Goal: Task Accomplishment & Management: Manage account settings

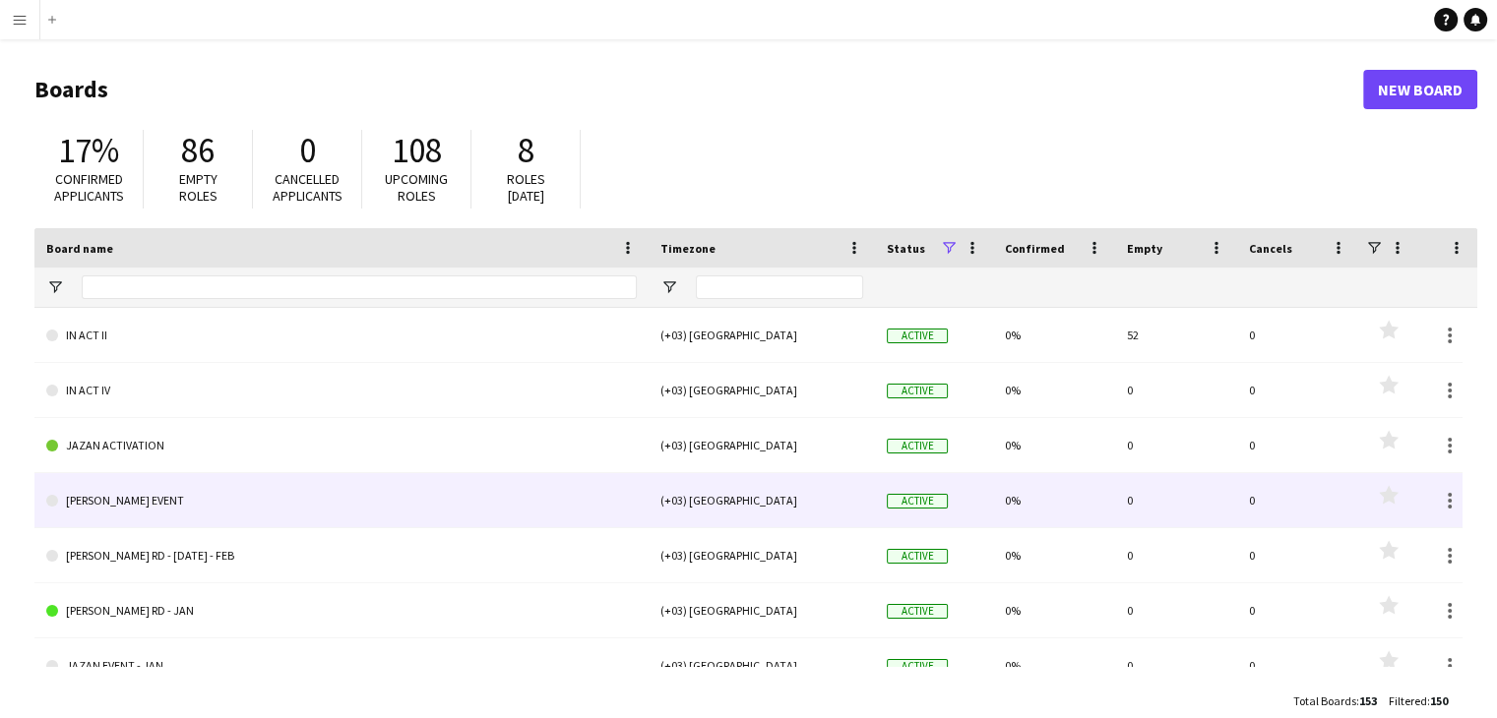
click at [285, 497] on link "[PERSON_NAME] EVENT" at bounding box center [341, 500] width 590 height 55
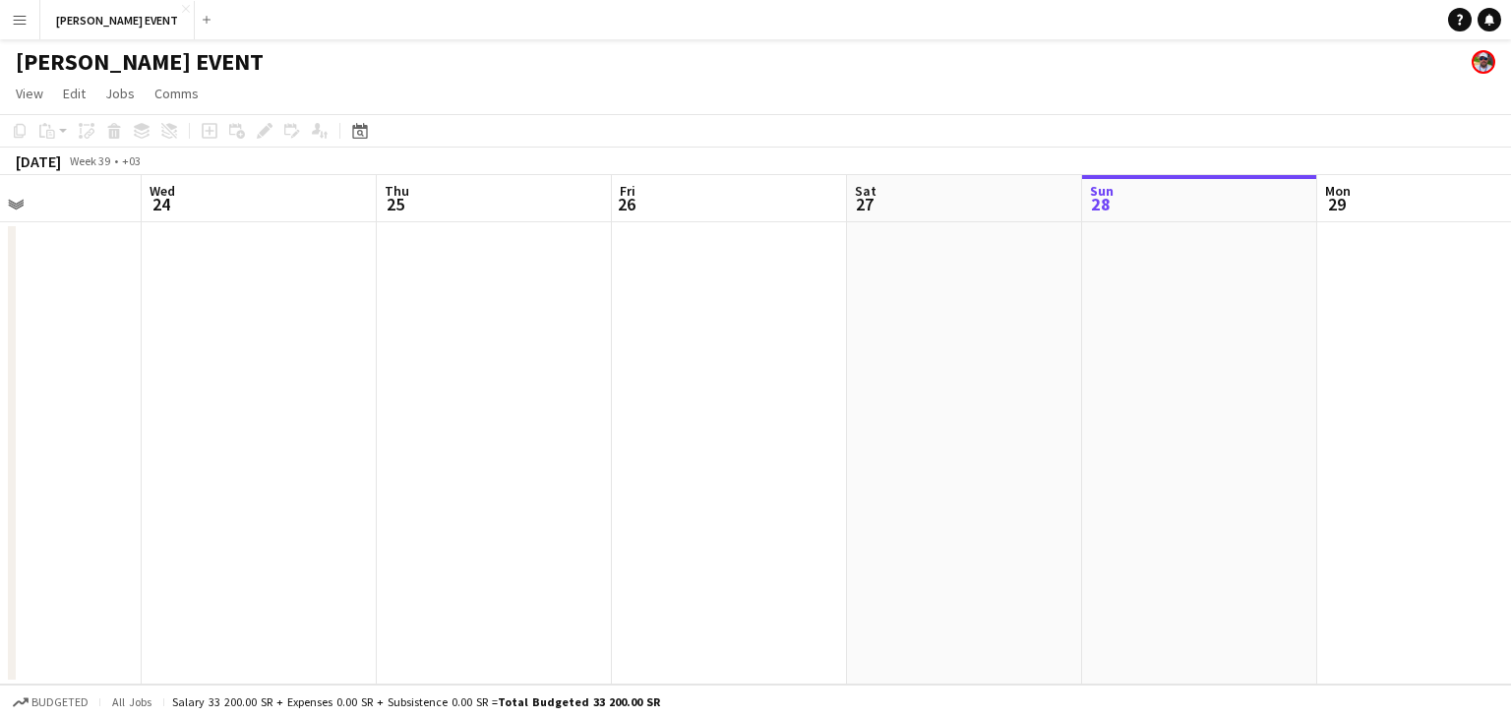
drag, startPoint x: 663, startPoint y: 525, endPoint x: 1464, endPoint y: 675, distance: 814.9
click at [1510, 676] on app-calendar-viewport "Sun 21 Mon 22 Tue 23 Wed 24 Thu 25 Fri 26 Sat 27 Sun 28 Mon 29 Tue 30 Wed 1 Thu…" at bounding box center [755, 430] width 1511 height 510
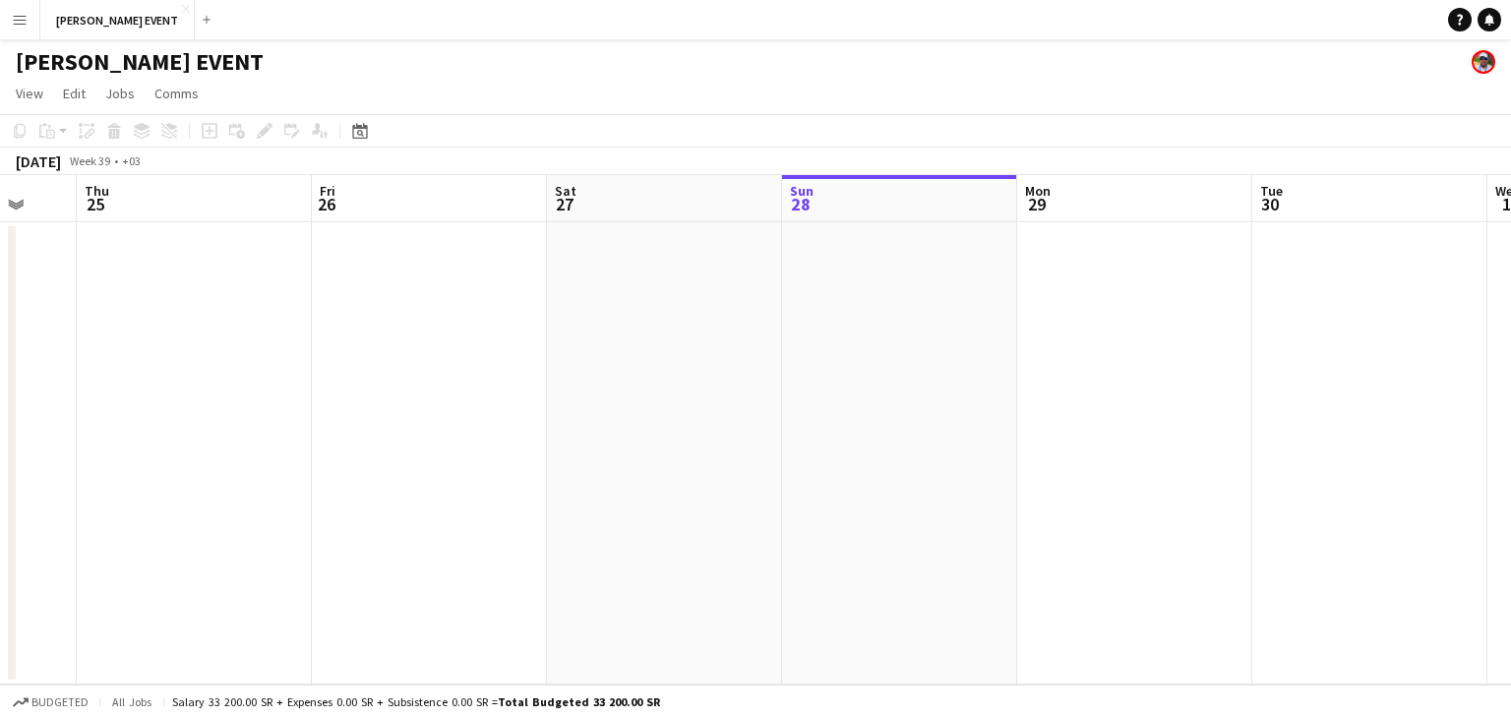
drag, startPoint x: 312, startPoint y: 623, endPoint x: 0, endPoint y: 525, distance: 326.8
click at [0, 525] on app-calendar-viewport "Sun 21 Mon 22 Tue 23 Wed 24 Thu 25 Fri 26 Sat 27 Sun 28 Mon 29 Tue 30 Wed 1 Thu…" at bounding box center [755, 430] width 1511 height 510
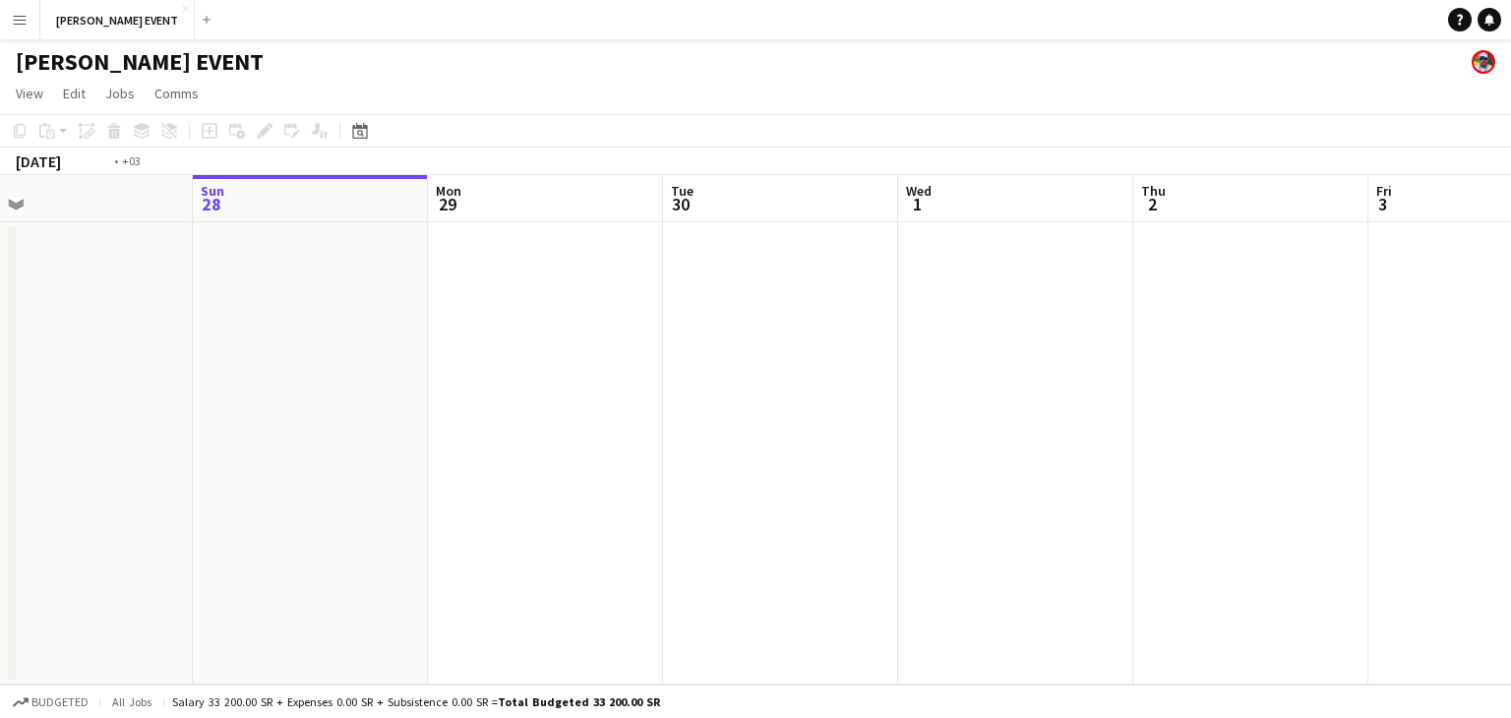
drag, startPoint x: 1190, startPoint y: 597, endPoint x: 91, endPoint y: 516, distance: 1102.2
click at [104, 516] on app-calendar-viewport "Thu 25 Fri 26 Sat 27 Sun 28 Mon 29 Tue 30 Wed 1 Thu 2 Fri 3 Sat 4 Sun 5 Mon 6" at bounding box center [755, 430] width 1511 height 510
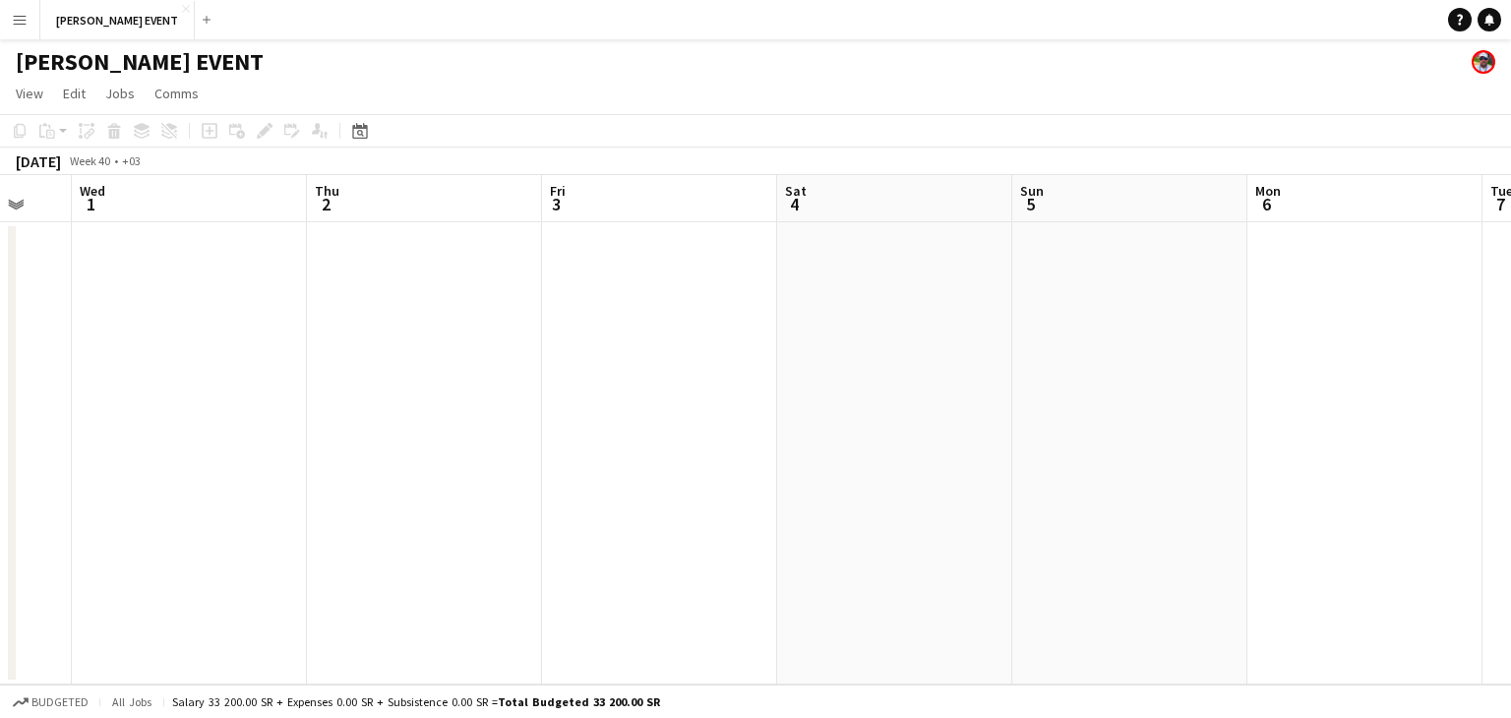
drag, startPoint x: 900, startPoint y: 565, endPoint x: 4, endPoint y: 483, distance: 900.2
click at [0, 485] on app-calendar-viewport "Sat 27 Sun 28 Mon 29 Tue 30 Wed 1 Thu 2 Fri 3 Sat 4 Sun 5 Mon 6 Tue 7 Wed 8" at bounding box center [755, 430] width 1511 height 510
drag, startPoint x: 1181, startPoint y: 514, endPoint x: 8, endPoint y: 426, distance: 1176.2
click at [0, 428] on app-calendar-viewport "Sun 5 Mon 6 Tue 7 Wed 8 Thu 9 Fri 10 Sat 11 Sun 12 Mon 13 Tue 14 Wed 15 Thu 16" at bounding box center [755, 430] width 1511 height 510
drag, startPoint x: 1482, startPoint y: 485, endPoint x: 38, endPoint y: 280, distance: 1458.0
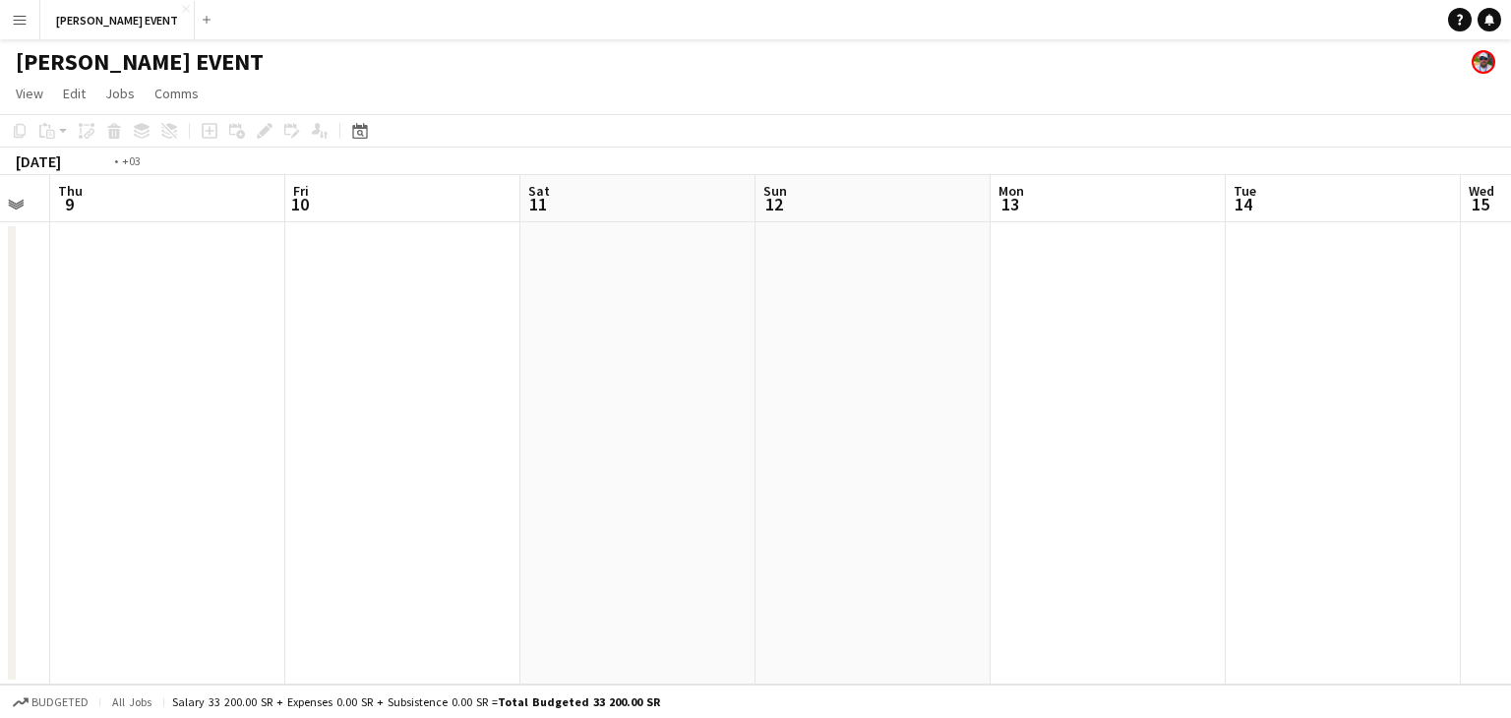
click at [38, 280] on app-calendar-viewport "Mon 6 Tue 7 Wed 8 Thu 9 Fri 10 Sat 11 Sun 12 Mon 13 Tue 14 Wed 15 Thu 16 Fri 17" at bounding box center [755, 430] width 1511 height 510
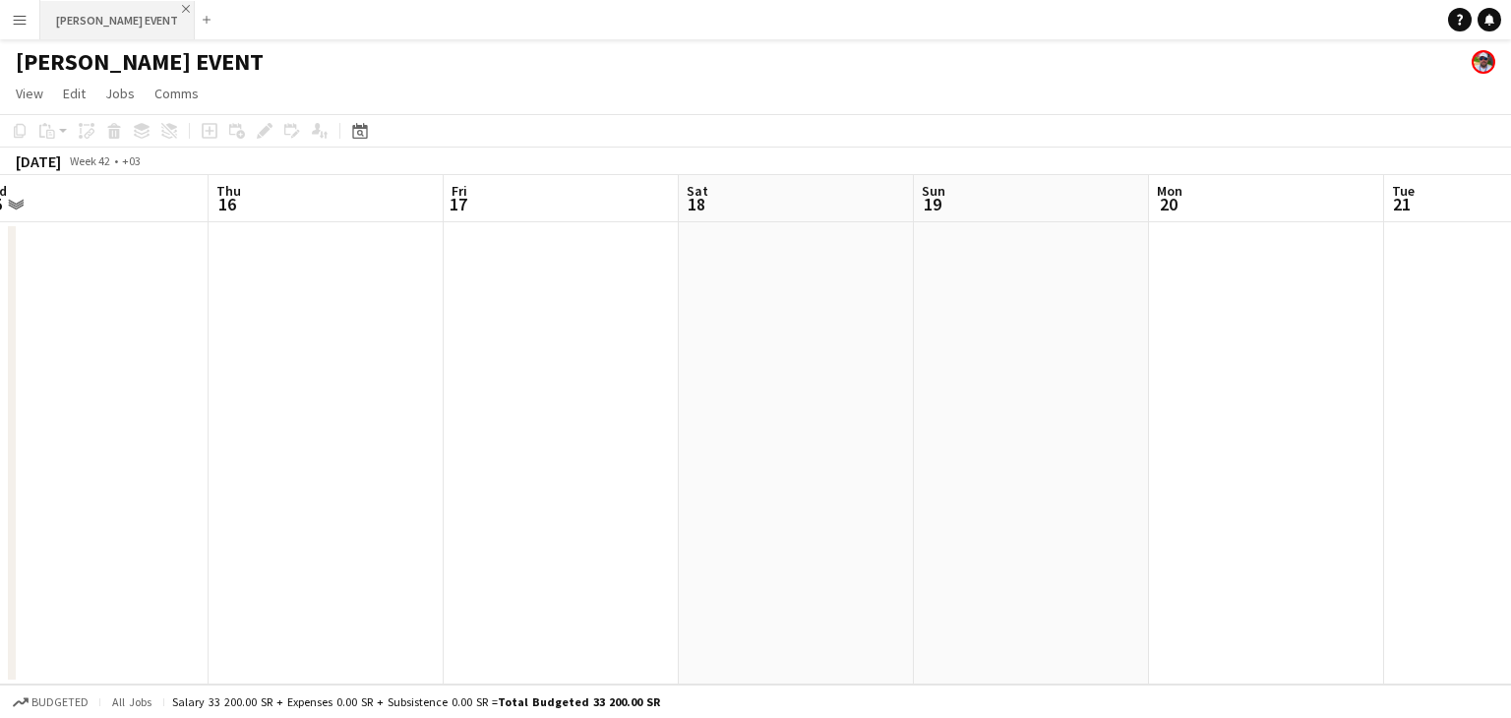
click at [187, 9] on app-icon "Close" at bounding box center [186, 9] width 8 height 8
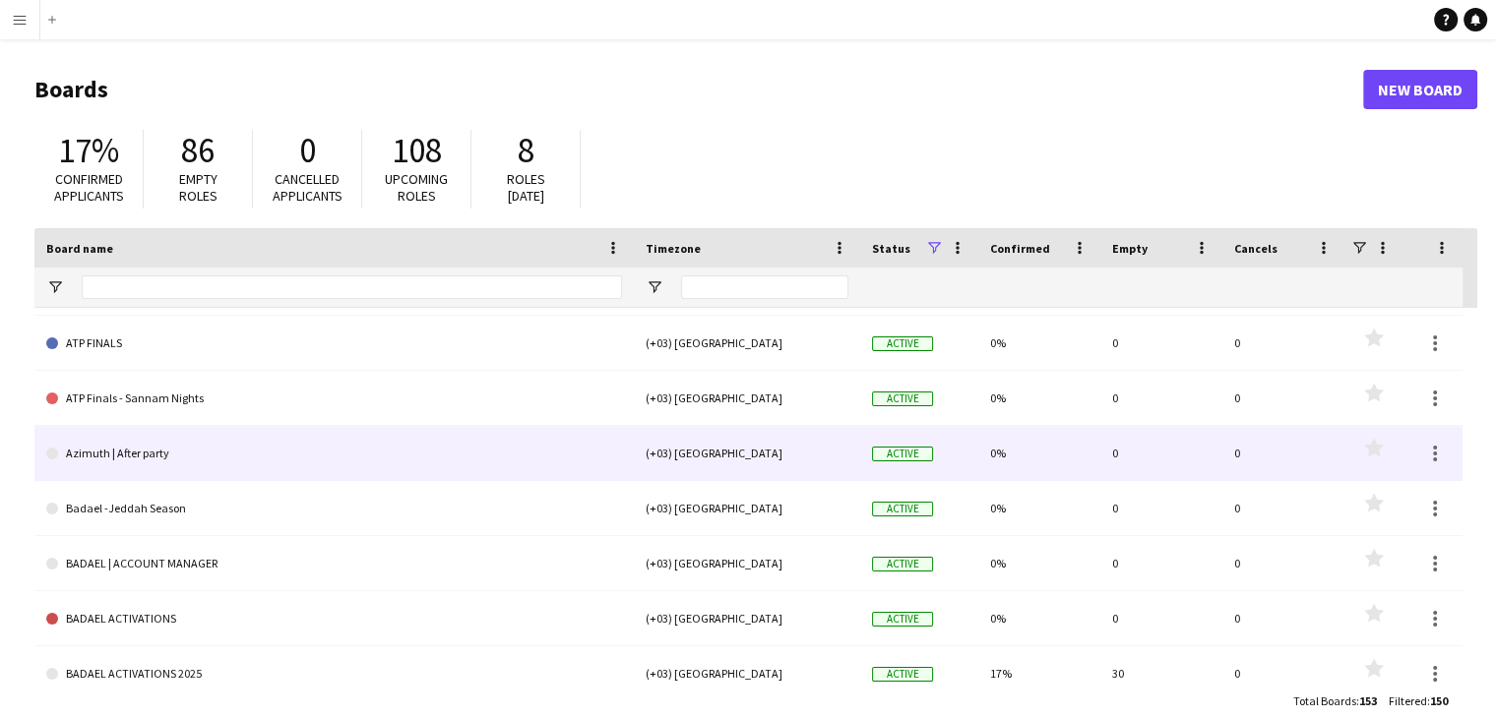
click at [165, 481] on div "Azimuth | After party (+03) [GEOGRAPHIC_DATA] Active 0% 0 0 Favourites" at bounding box center [748, 453] width 1428 height 55
click at [181, 443] on link "Azimuth | After party" at bounding box center [334, 453] width 576 height 55
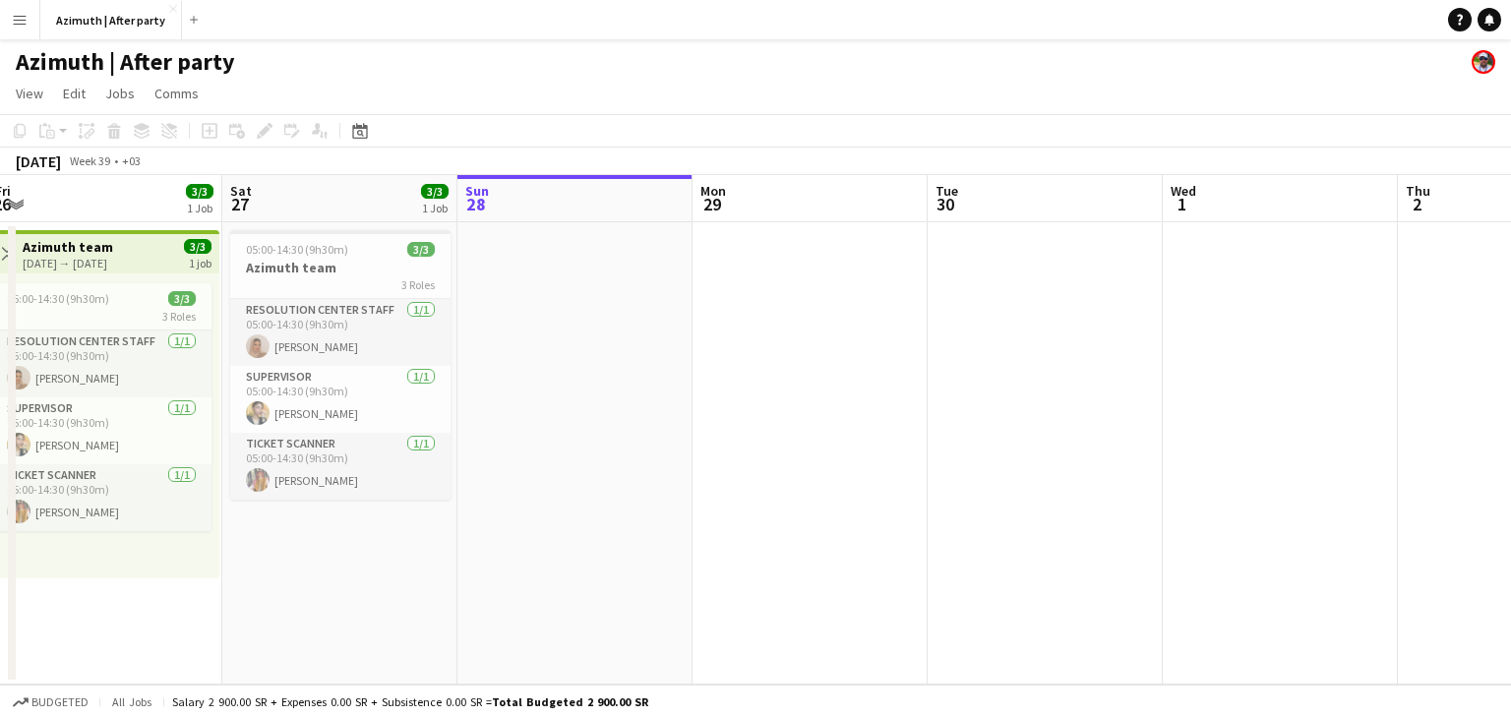
drag, startPoint x: 355, startPoint y: 511, endPoint x: 578, endPoint y: 601, distance: 240.1
click at [578, 601] on app-calendar-viewport "Wed 24 Thu 25 Fri 26 3/3 1 Job Sat 27 3/3 1 Job Sun 28 Mon 29 Tue 30 Wed 1 Thu …" at bounding box center [755, 430] width 1511 height 510
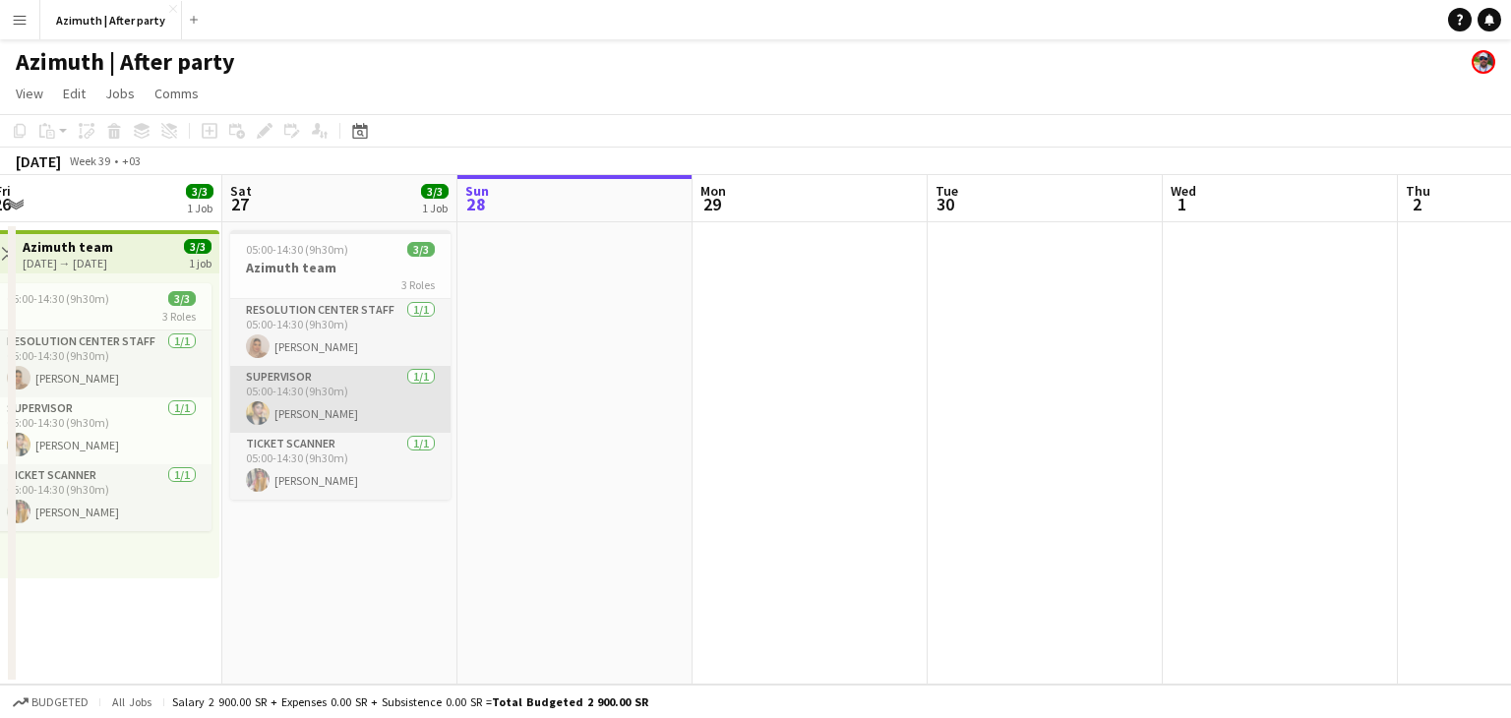
click at [321, 419] on app-card-role "Supervisor [DATE] 05:00-14:30 (9h30m) [PERSON_NAME]" at bounding box center [340, 399] width 220 height 67
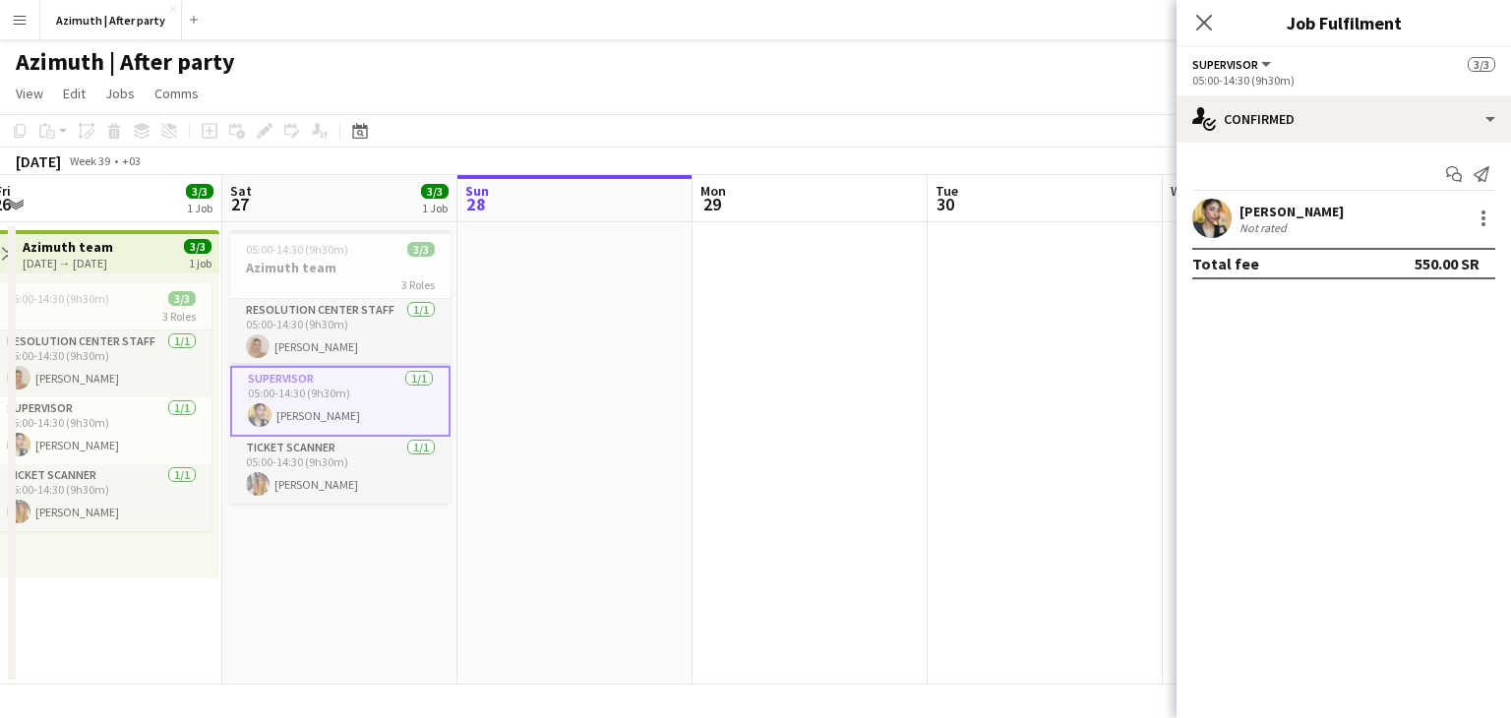
click at [1195, 225] on app-user-avatar at bounding box center [1212, 218] width 39 height 39
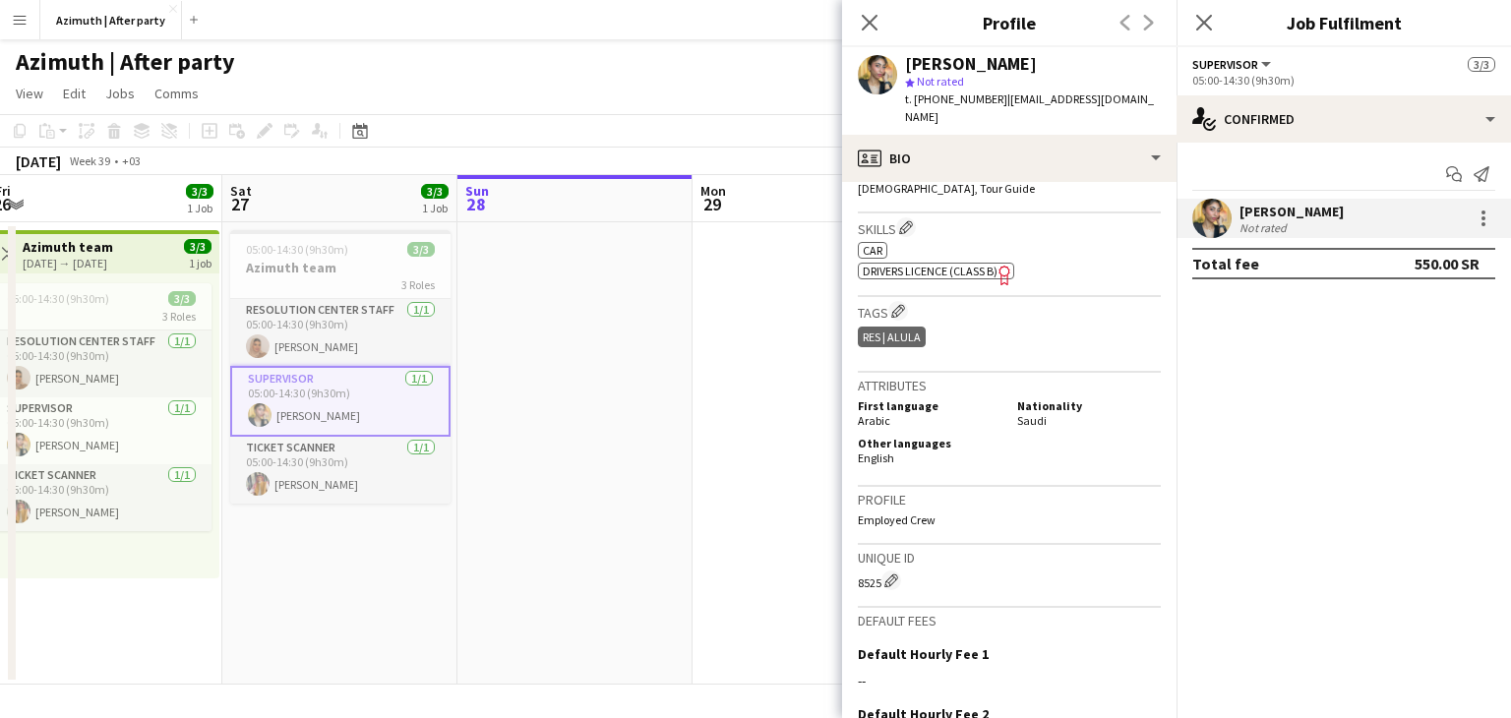
click at [685, 508] on app-date-cell at bounding box center [575, 453] width 235 height 462
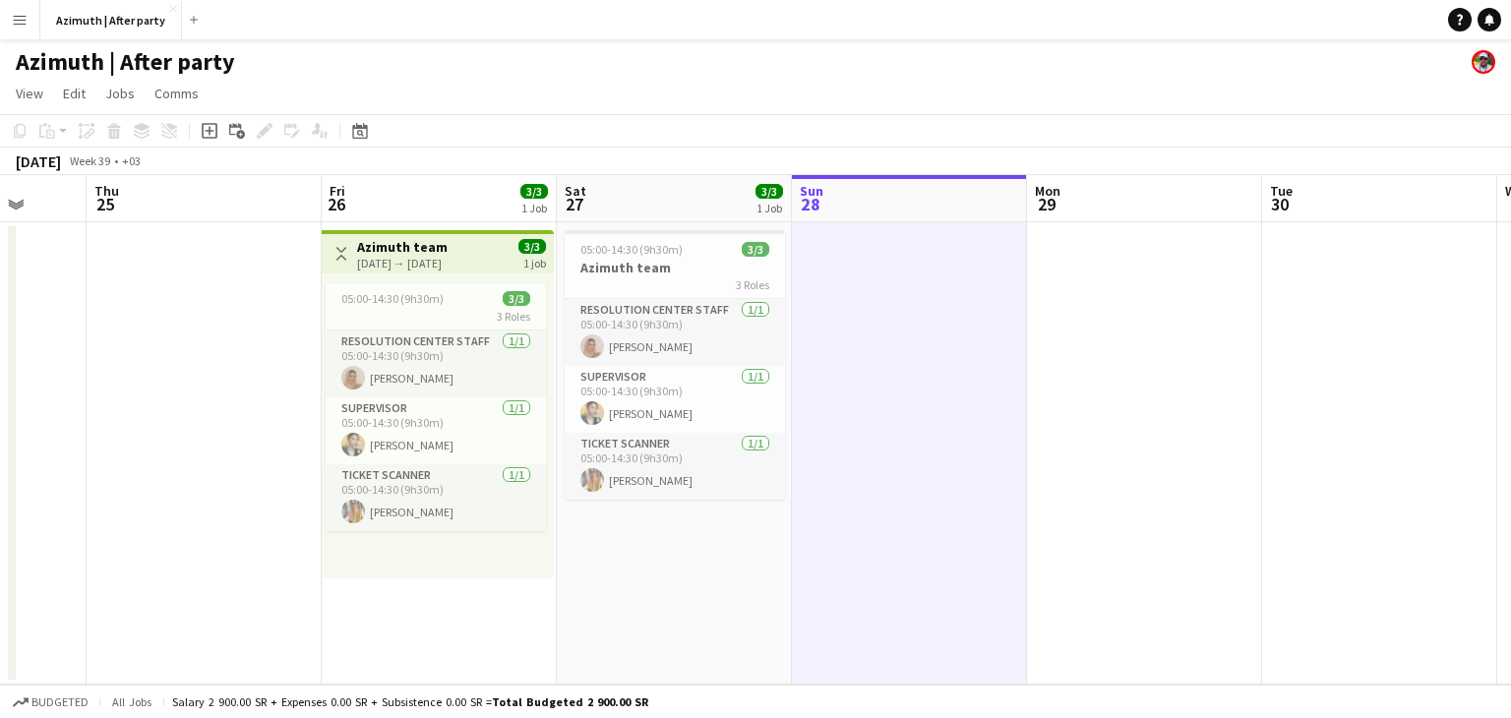
drag, startPoint x: 543, startPoint y: 564, endPoint x: 878, endPoint y: 607, distance: 337.4
click at [878, 607] on app-calendar-viewport "Mon 22 Tue 23 Wed 24 Thu 25 Fri 26 3/3 1 Job Sat 27 3/3 1 Job Sun 28 Mon 29 Tue…" at bounding box center [755, 430] width 1511 height 510
click at [656, 481] on app-card-role "Ticket Scanner [DATE] 05:00-14:30 (9h30m) [PERSON_NAME]" at bounding box center [675, 466] width 220 height 67
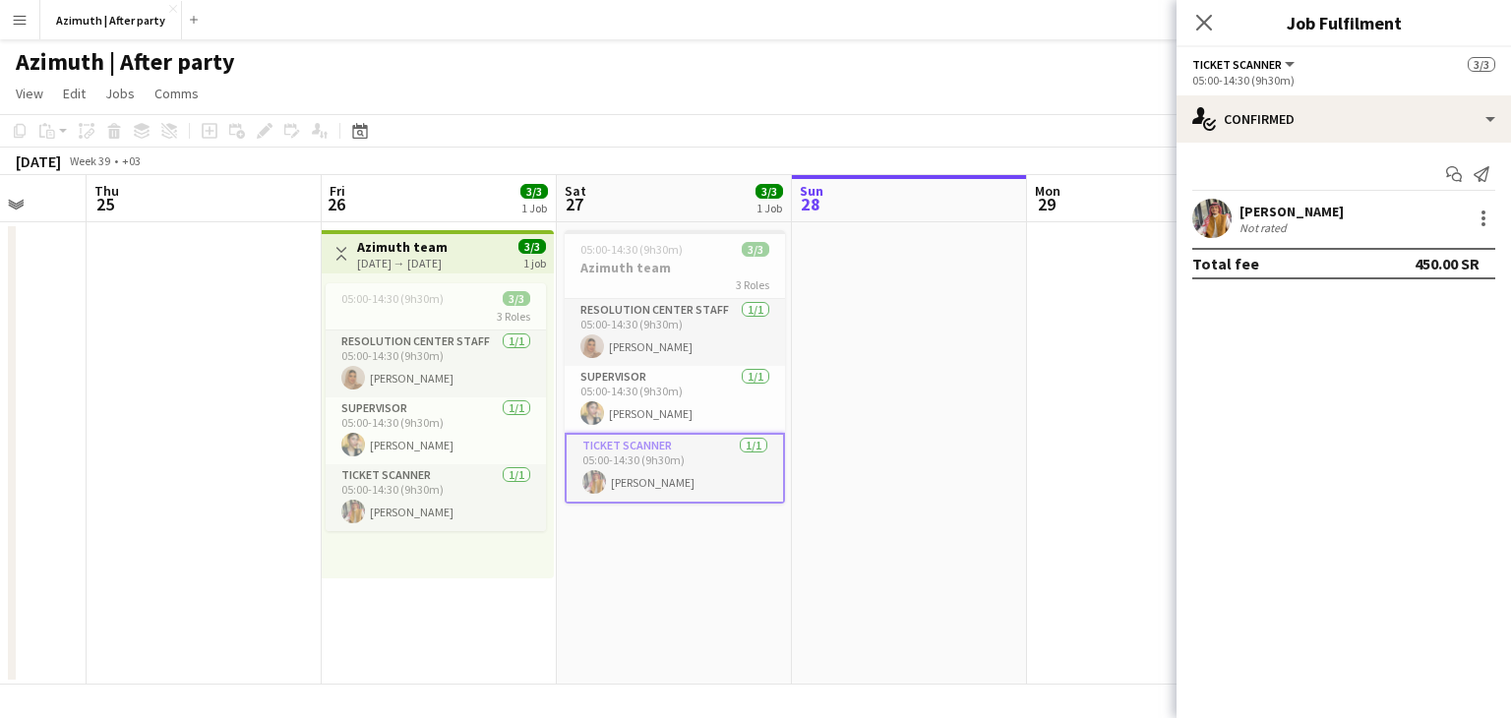
click at [1198, 225] on app-user-avatar at bounding box center [1212, 218] width 39 height 39
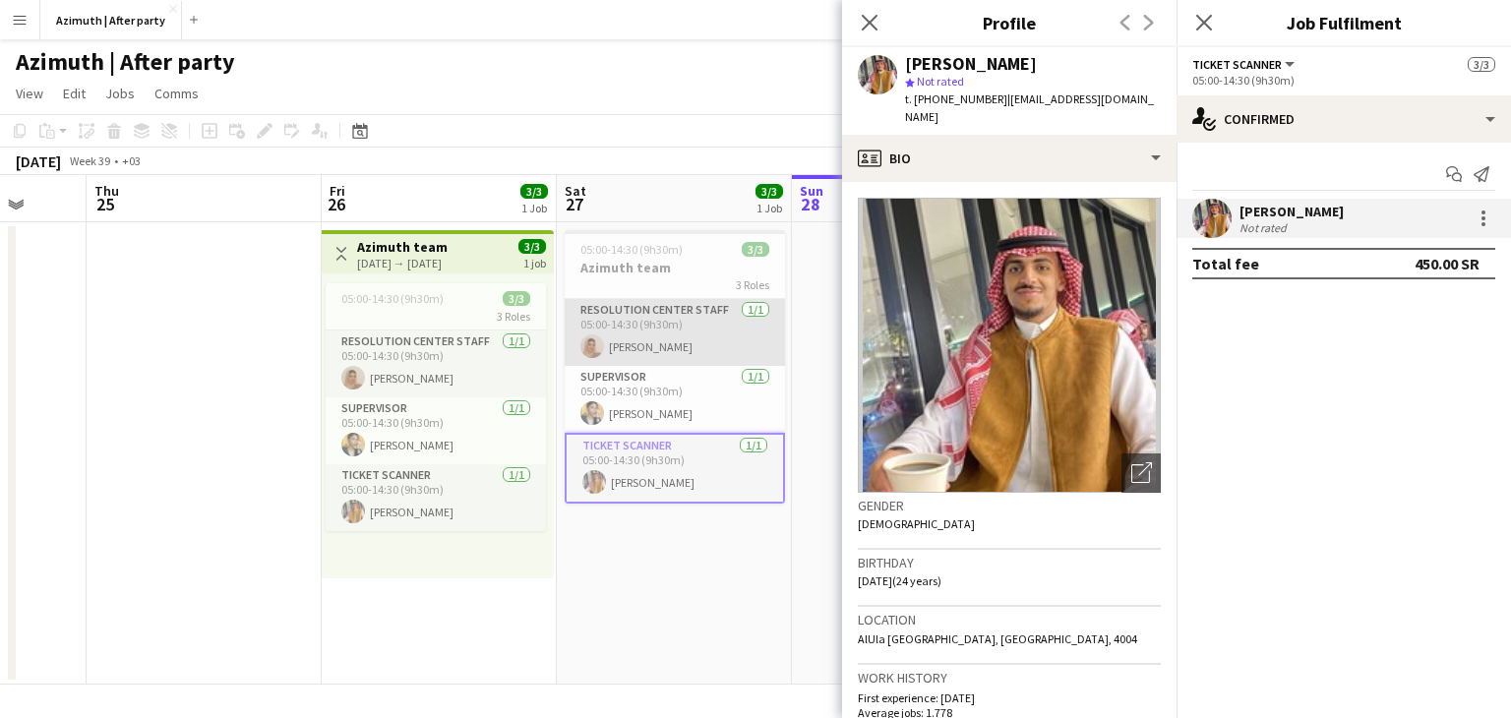
click at [667, 343] on app-card-role "Resolution Center Staff [DATE] 05:00-14:30 (9h30m) [PERSON_NAME]" at bounding box center [675, 332] width 220 height 67
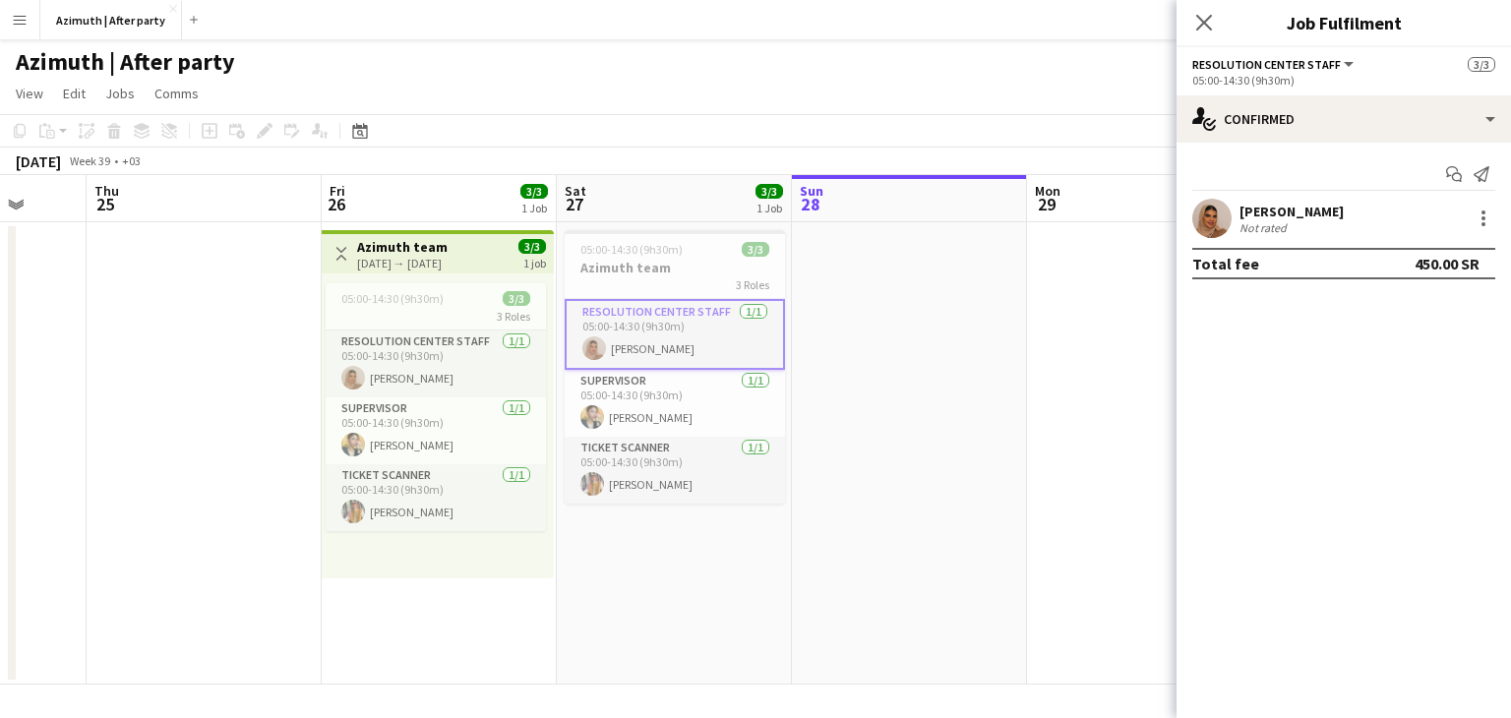
click at [1213, 224] on app-user-avatar at bounding box center [1212, 218] width 39 height 39
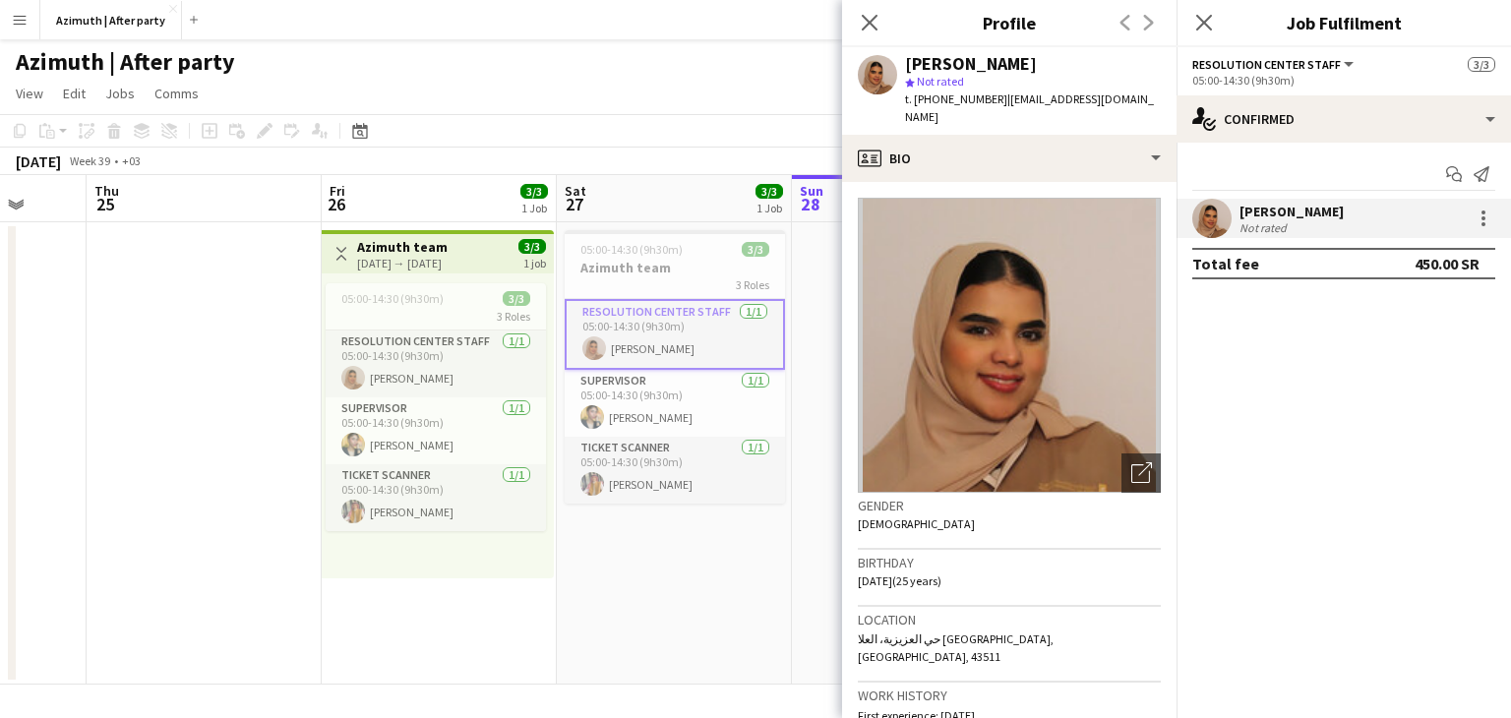
click at [177, 473] on app-date-cell at bounding box center [204, 453] width 235 height 462
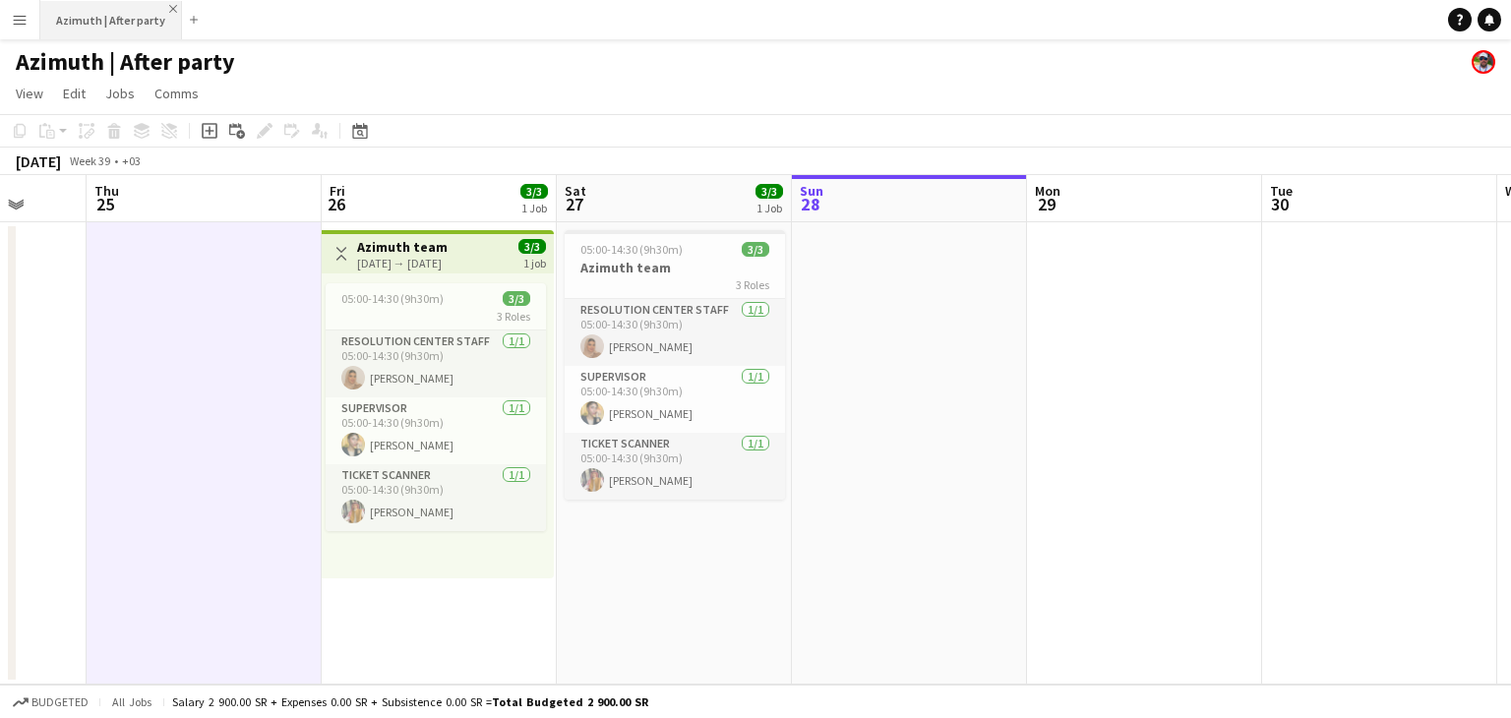
click at [169, 8] on app-icon "Close" at bounding box center [173, 9] width 8 height 8
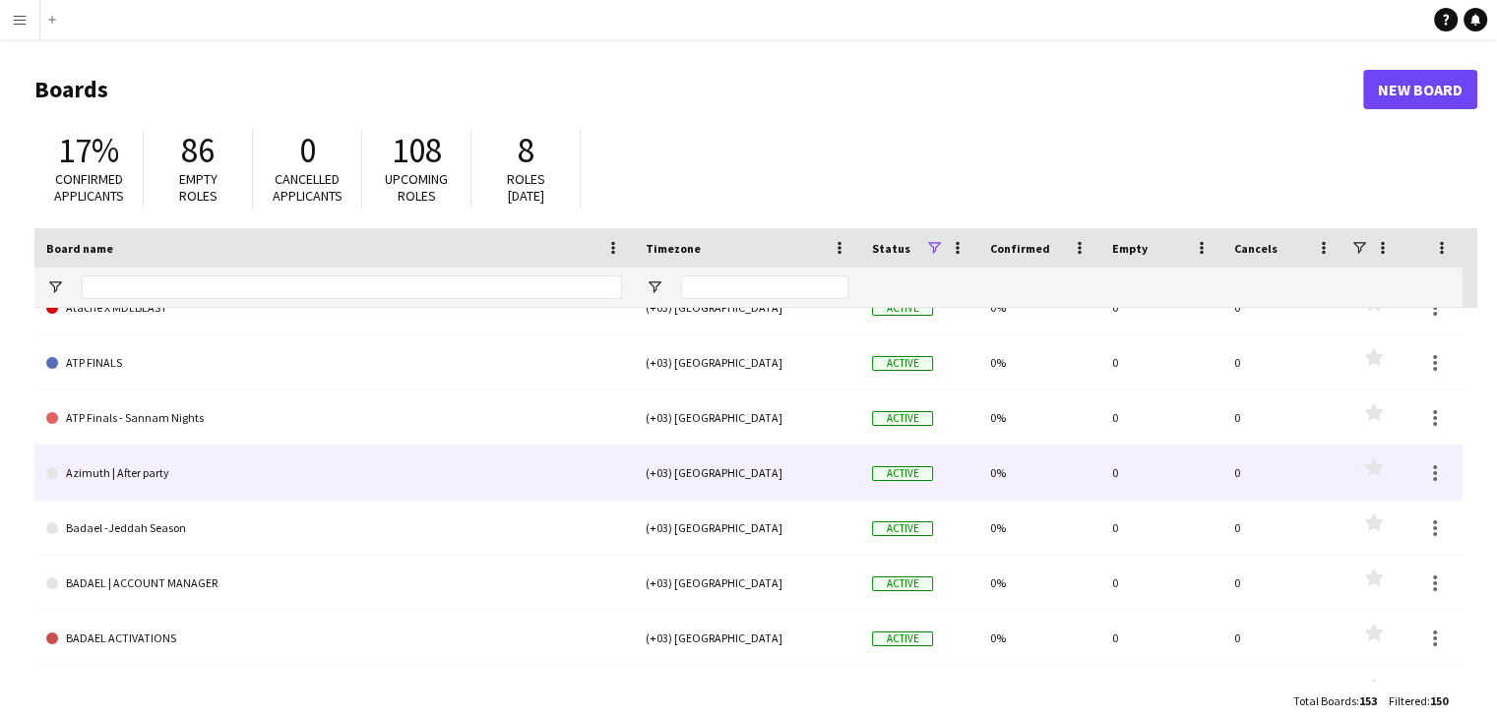
scroll to position [590, 0]
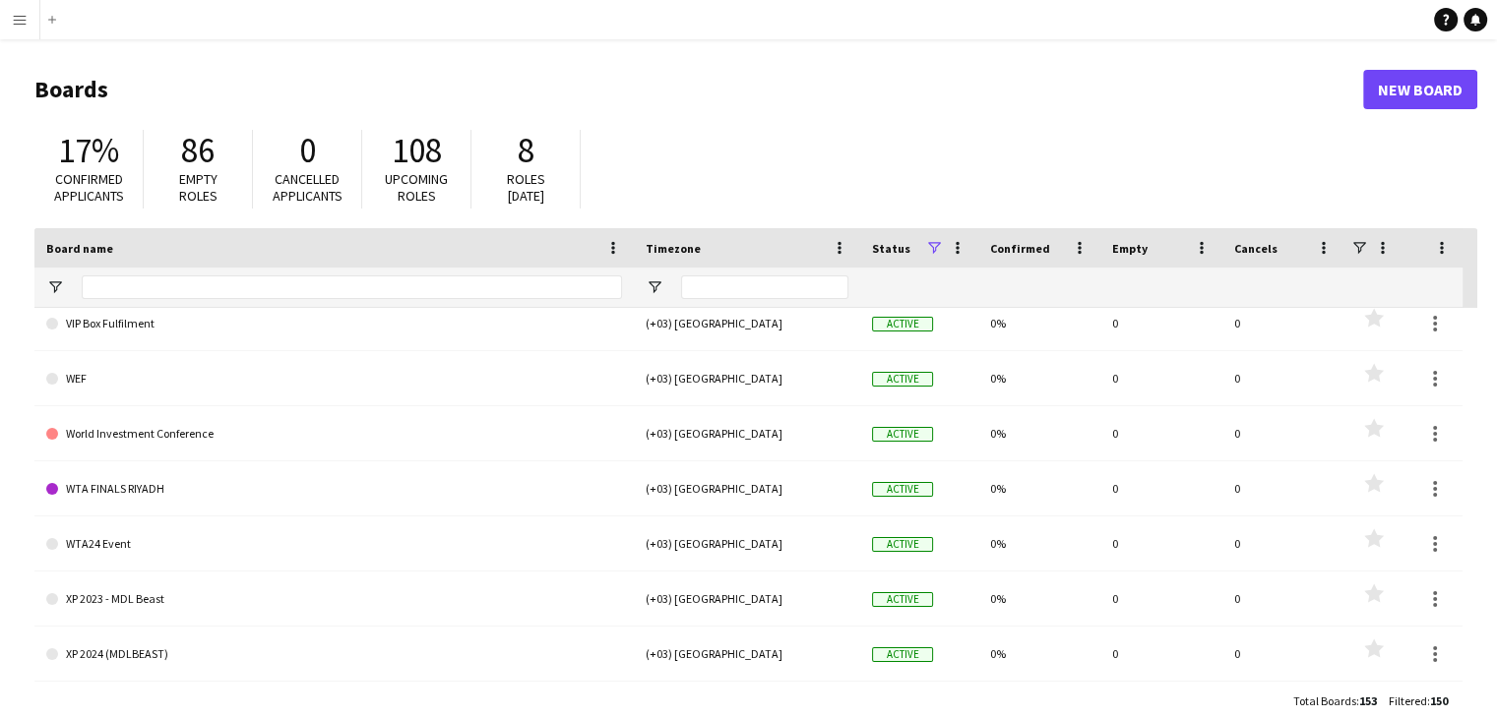
click at [622, 141] on div "17% Confirmed applicants 86 Empty roles 0 Cancelled applicants 108 Upcoming rol…" at bounding box center [755, 174] width 1443 height 108
click at [403, 181] on span "Upcoming roles" at bounding box center [416, 187] width 63 height 34
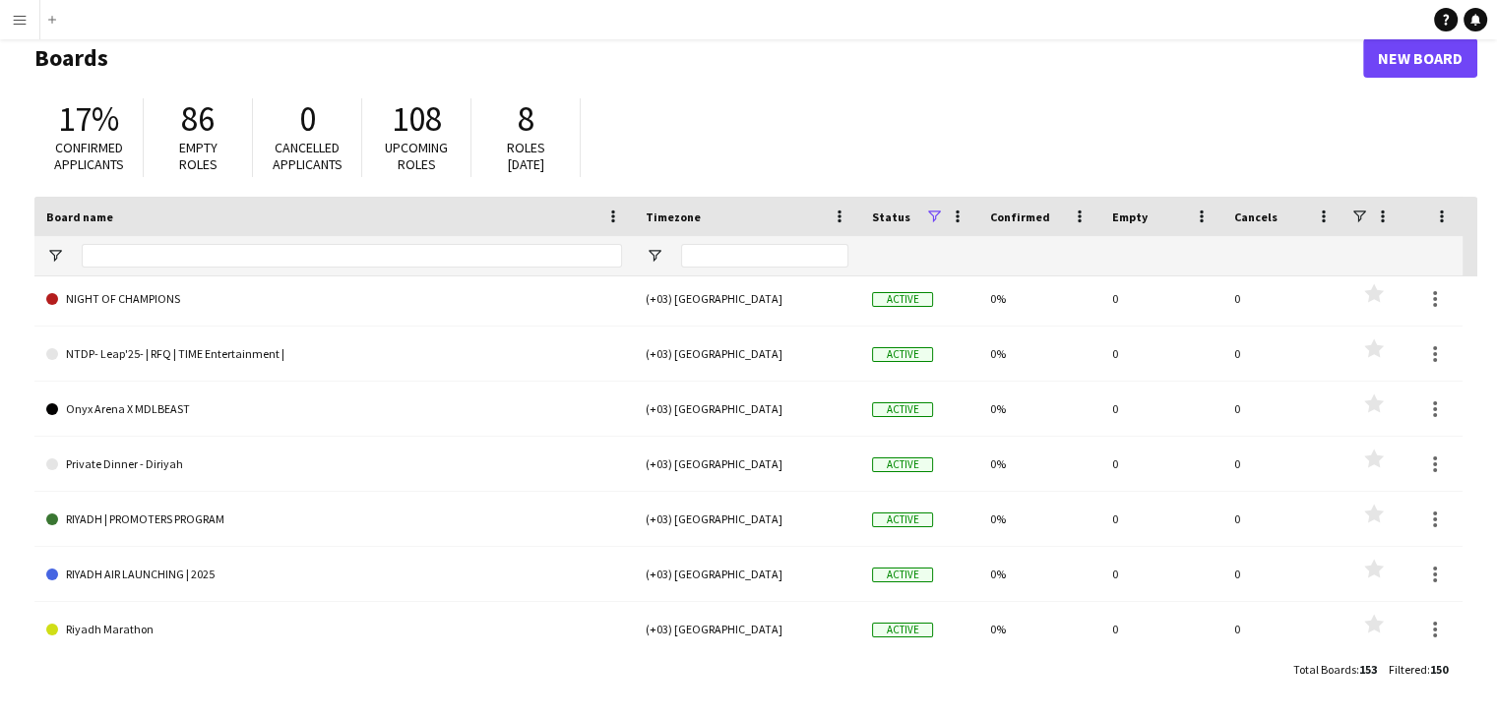
scroll to position [5924, 0]
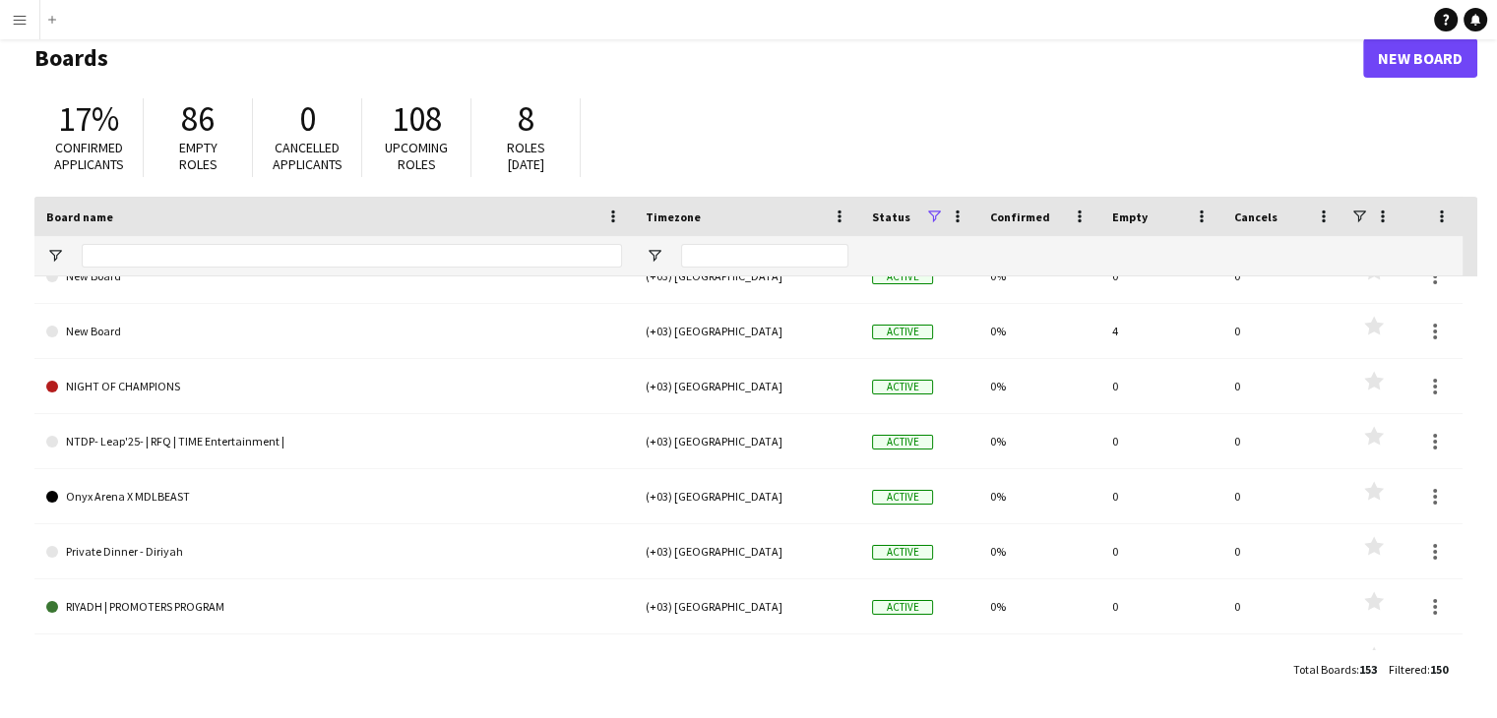
click at [815, 100] on div "17% Confirmed applicants 86 Empty roles 0 Cancelled applicants 108 Upcoming rol…" at bounding box center [755, 143] width 1443 height 108
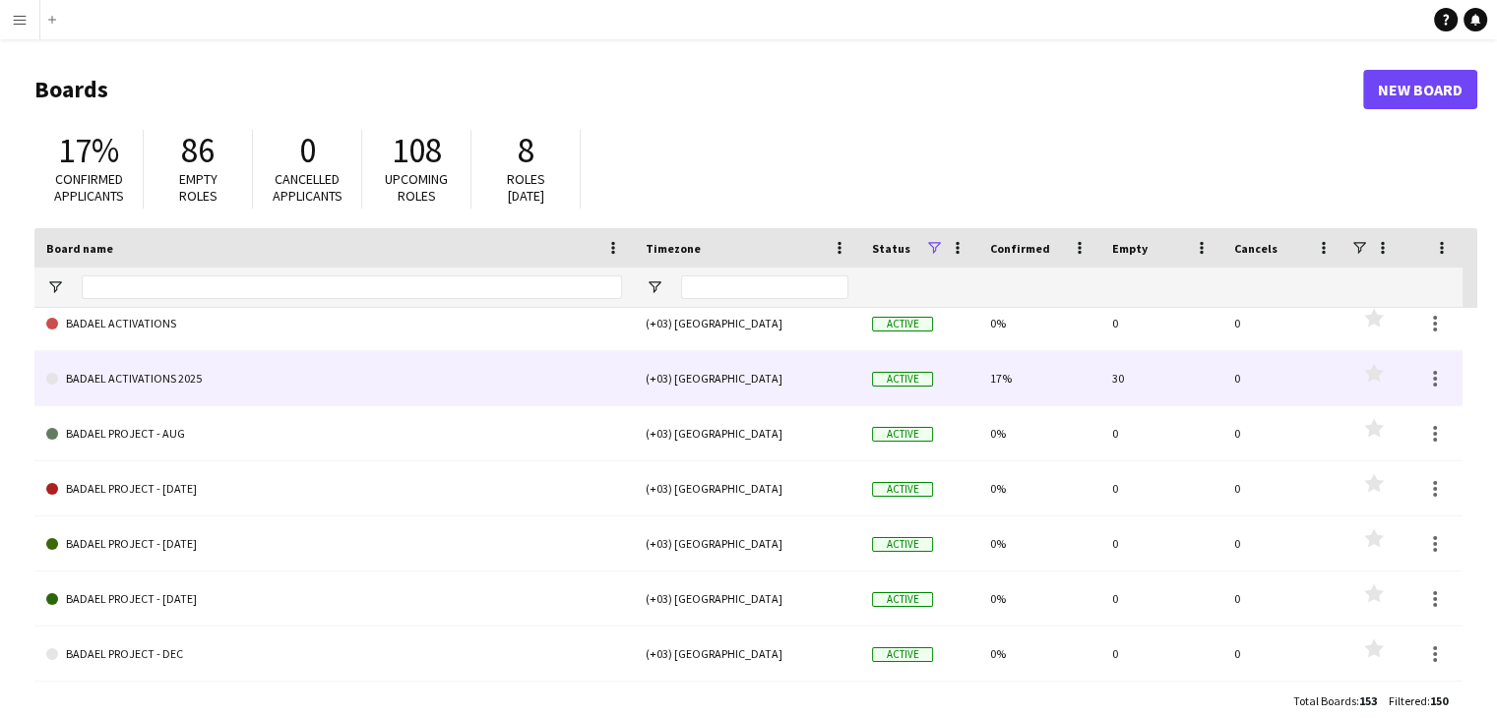
scroll to position [738, 0]
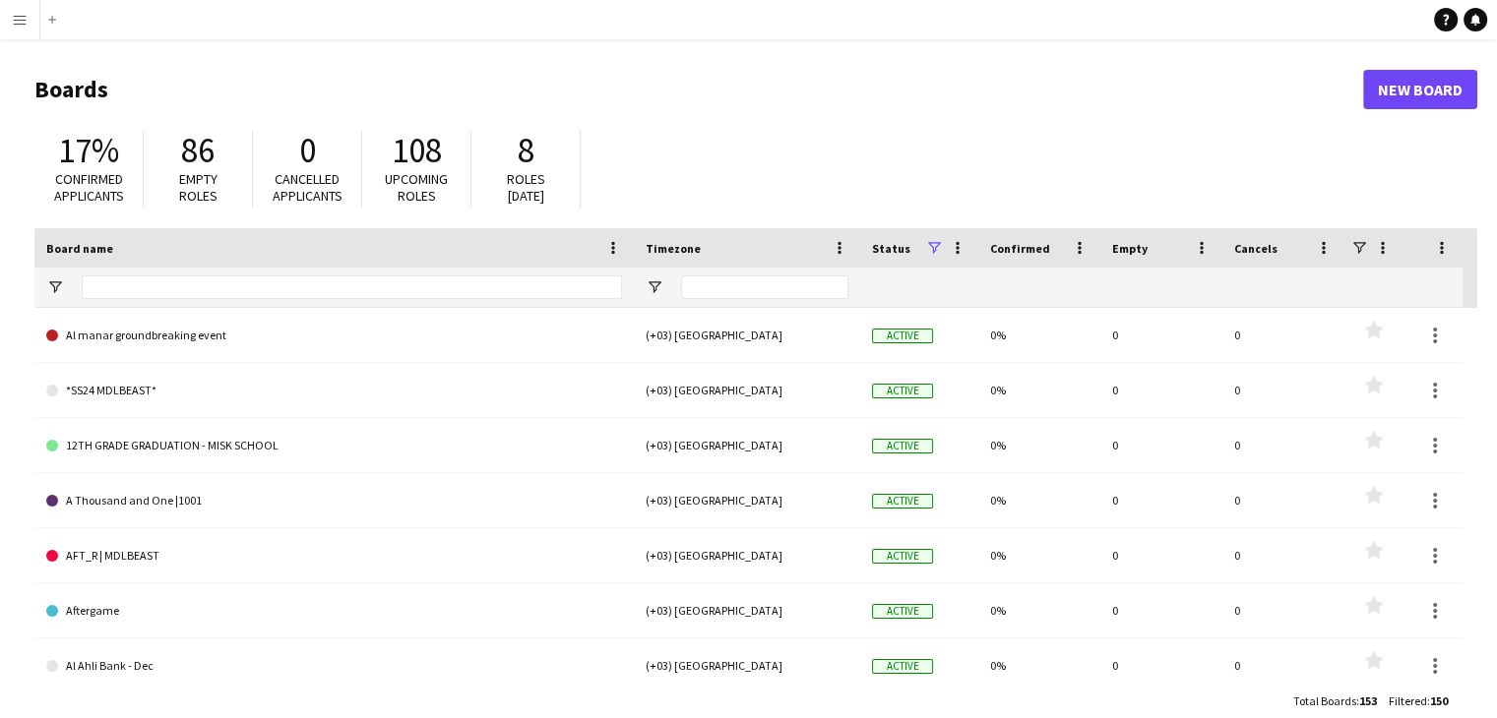
click at [1012, 105] on header "Boards New Board" at bounding box center [755, 89] width 1443 height 61
click at [673, 92] on h1 "Boards" at bounding box center [698, 90] width 1328 height 30
click at [655, 181] on div "17% Confirmed applicants 86 Empty roles 0 Cancelled applicants 108 Upcoming rol…" at bounding box center [755, 174] width 1443 height 108
drag, startPoint x: 638, startPoint y: 84, endPoint x: 706, endPoint y: 49, distance: 76.1
click at [638, 85] on h1 "Boards" at bounding box center [698, 90] width 1328 height 30
